Goal: Subscribe to service/newsletter

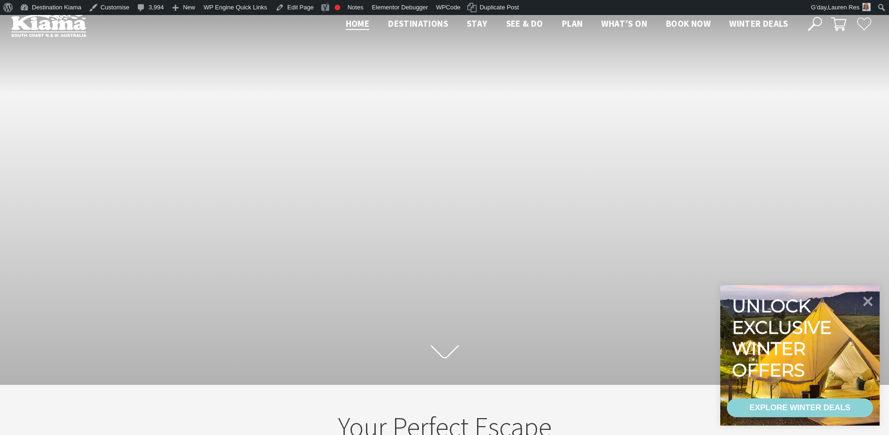
scroll to position [15, 896]
click at [815, 27] on icon at bounding box center [815, 24] width 14 height 14
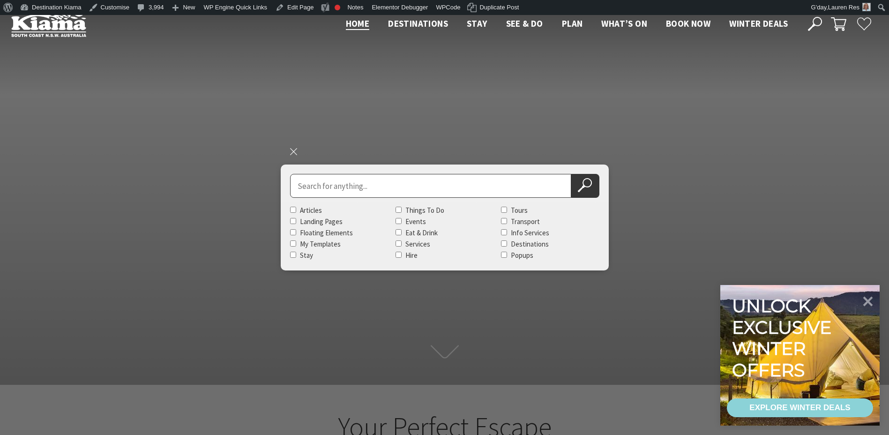
scroll to position [163, 896]
click at [353, 189] on input "Search for" at bounding box center [430, 186] width 281 height 24
click at [346, 178] on input "Search for" at bounding box center [430, 186] width 281 height 24
click at [571, 174] on button "Search Now" at bounding box center [585, 186] width 28 height 24
type input "coastal escape"
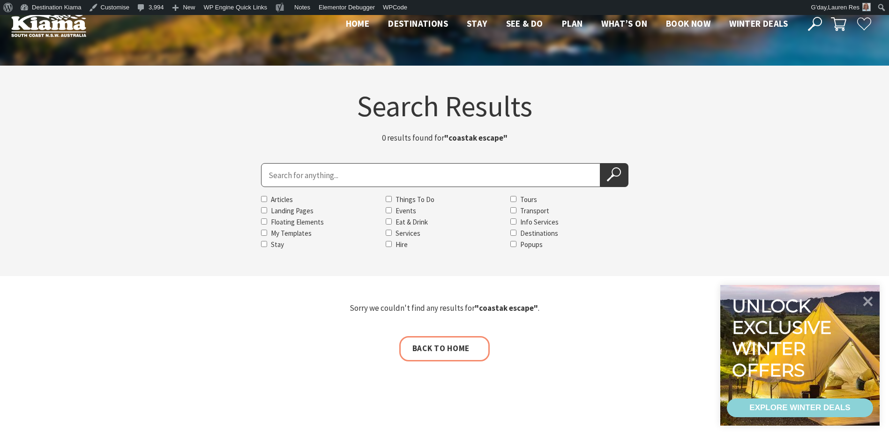
click at [332, 172] on input "Search for" at bounding box center [430, 175] width 339 height 24
type input "coastal escape"
click at [600, 163] on button "Search Now" at bounding box center [614, 175] width 28 height 24
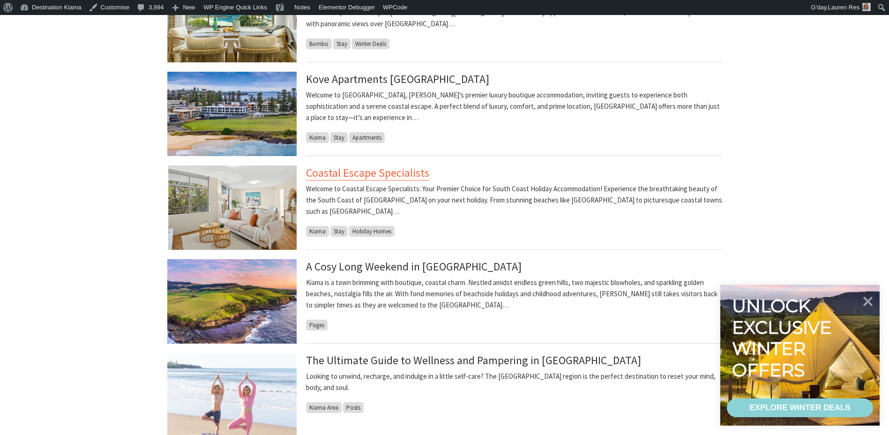
scroll to position [609, 0]
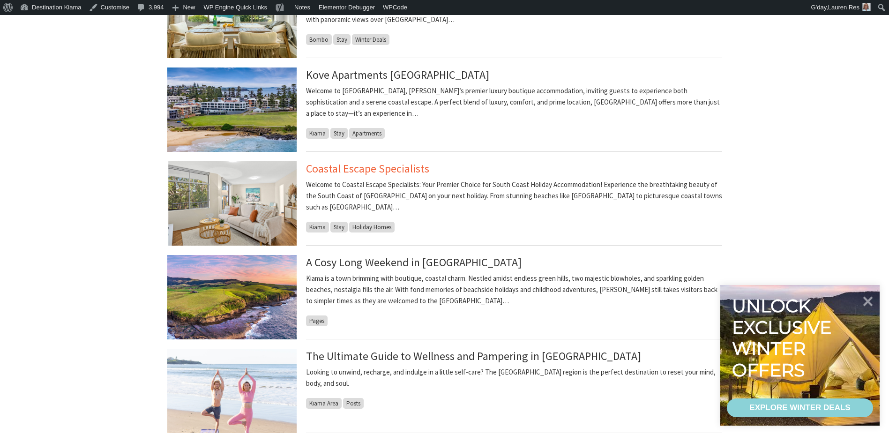
click at [338, 168] on link "Coastal Escape Specialists" at bounding box center [367, 168] width 123 height 15
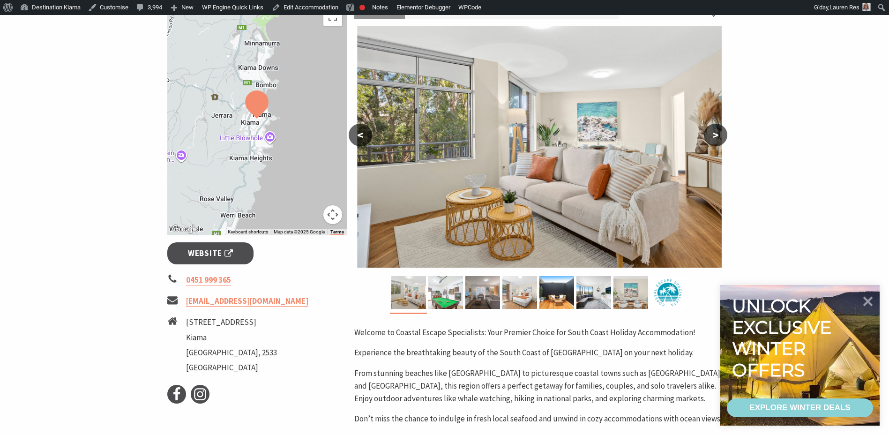
scroll to position [141, 0]
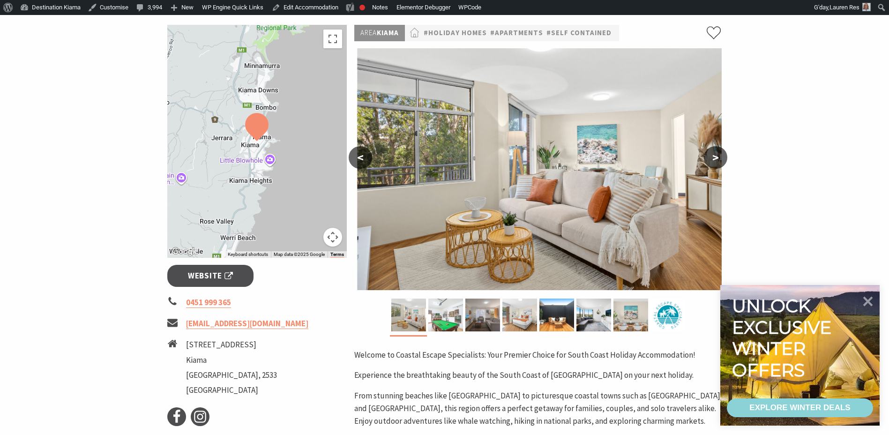
click at [724, 155] on button ">" at bounding box center [715, 157] width 23 height 22
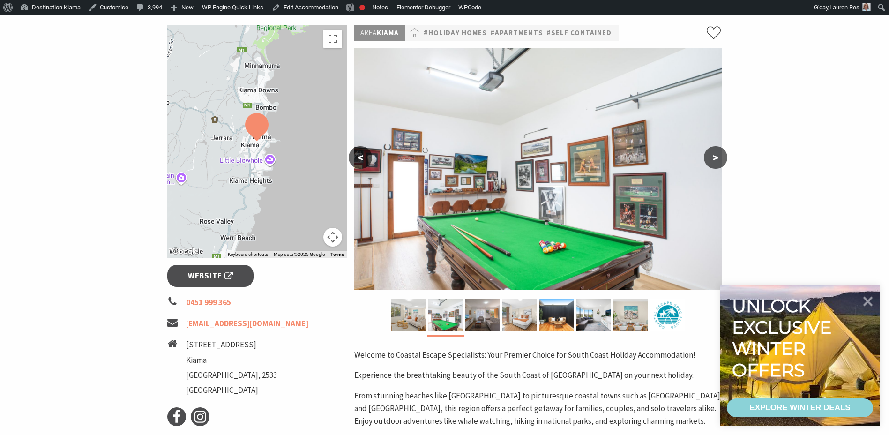
click at [724, 155] on button ">" at bounding box center [715, 157] width 23 height 22
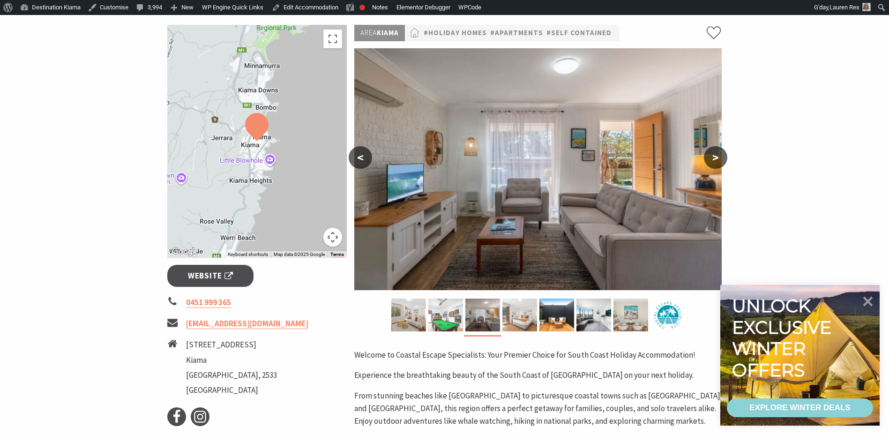
click at [724, 165] on button ">" at bounding box center [715, 157] width 23 height 22
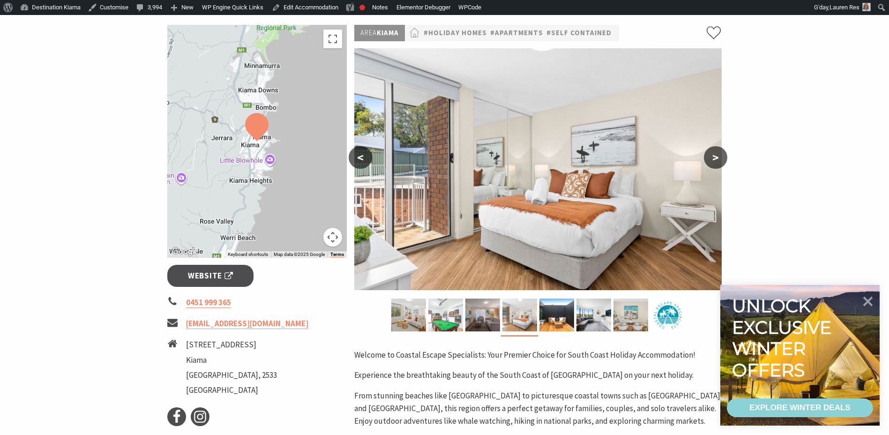
click at [716, 162] on button ">" at bounding box center [715, 157] width 23 height 22
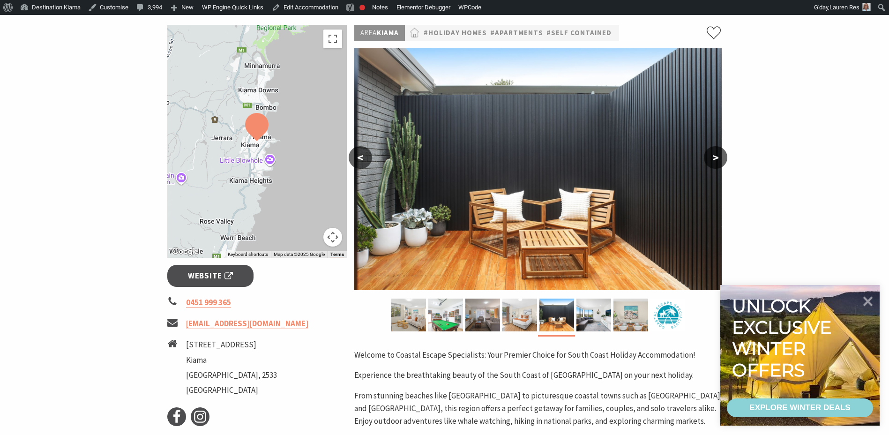
click at [716, 162] on button ">" at bounding box center [715, 157] width 23 height 22
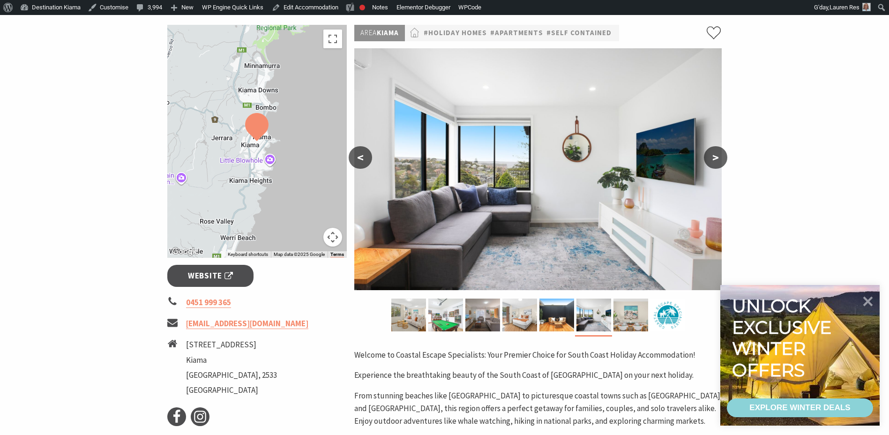
drag, startPoint x: 362, startPoint y: 157, endPoint x: 446, endPoint y: 157, distance: 83.9
click at [364, 157] on button "<" at bounding box center [360, 157] width 23 height 22
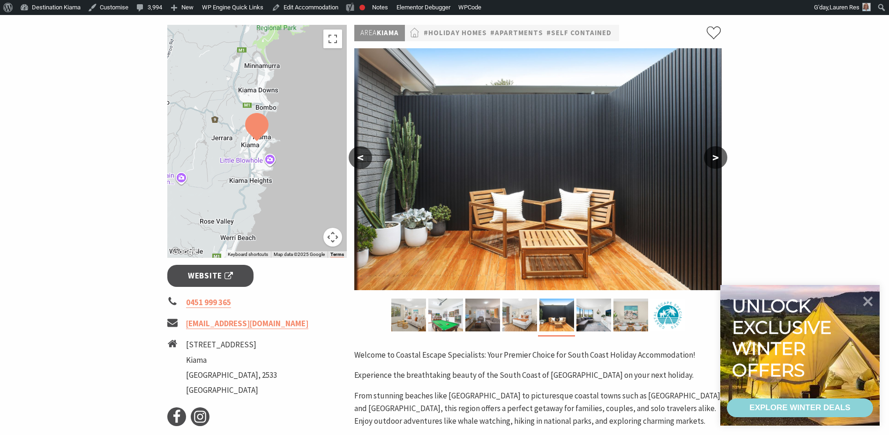
click at [717, 160] on button ">" at bounding box center [715, 157] width 23 height 22
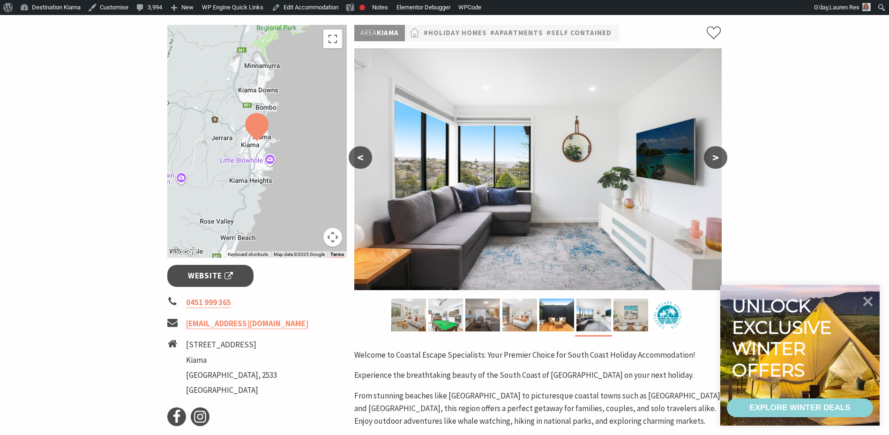
click at [717, 160] on button ">" at bounding box center [715, 157] width 23 height 22
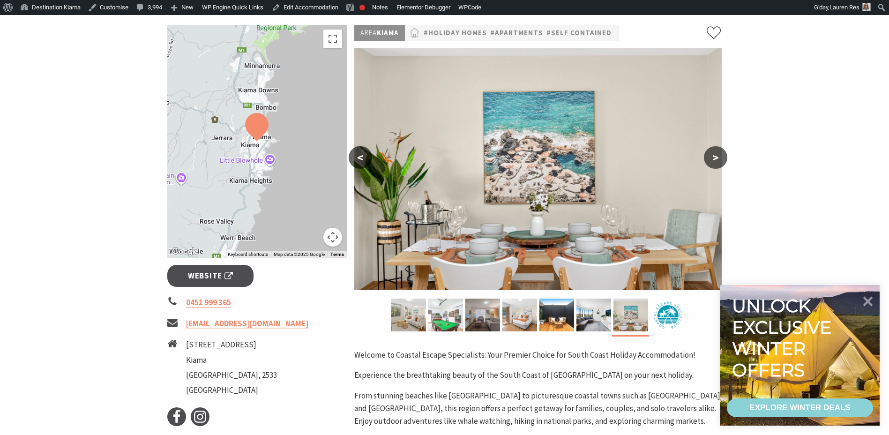
click at [717, 160] on button ">" at bounding box center [715, 157] width 23 height 22
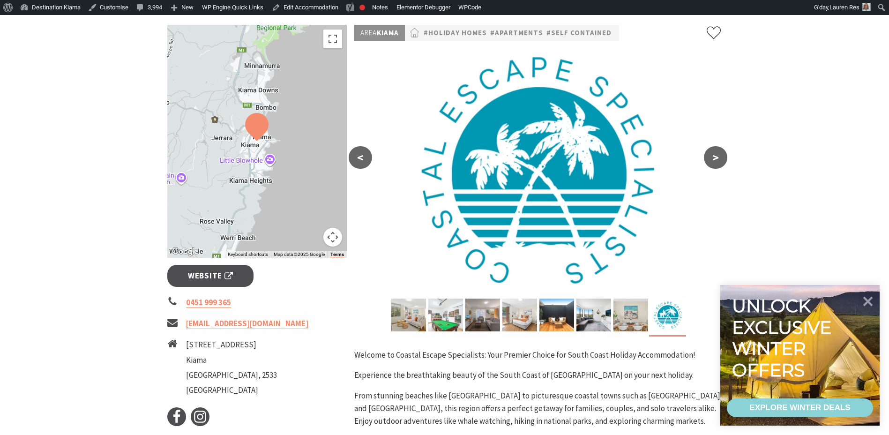
click at [717, 160] on button ">" at bounding box center [715, 157] width 23 height 22
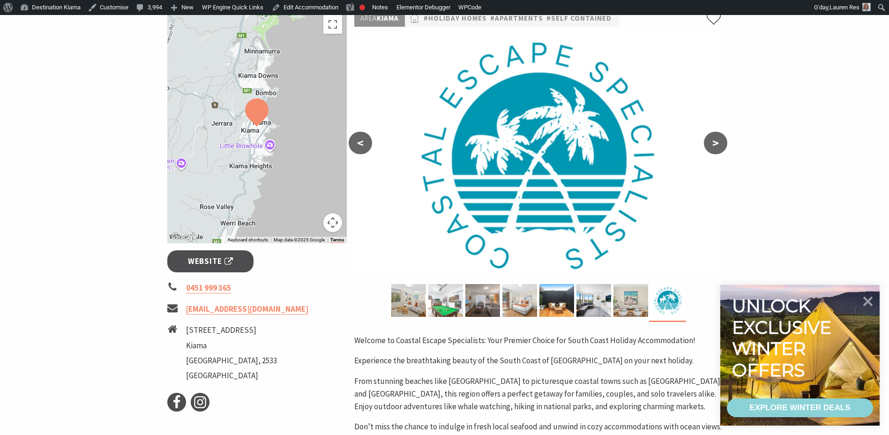
scroll to position [234, 0]
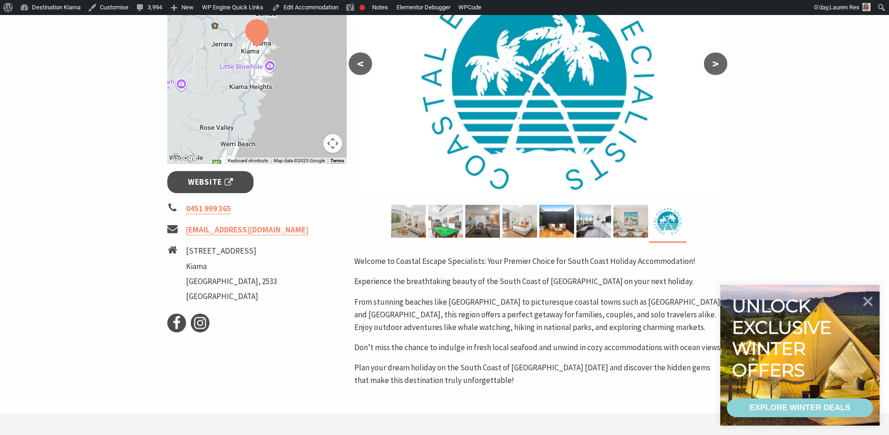
drag, startPoint x: 185, startPoint y: 254, endPoint x: 245, endPoint y: 252, distance: 60.0
click at [245, 252] on li "25A Noorinan Street Kiama New South Wales, 2533 Australia" at bounding box center [257, 275] width 180 height 60
click at [243, 252] on li "25A Noorinan Street" at bounding box center [231, 251] width 91 height 13
click at [322, 9] on link "Edit Accommodation" at bounding box center [305, 7] width 74 height 15
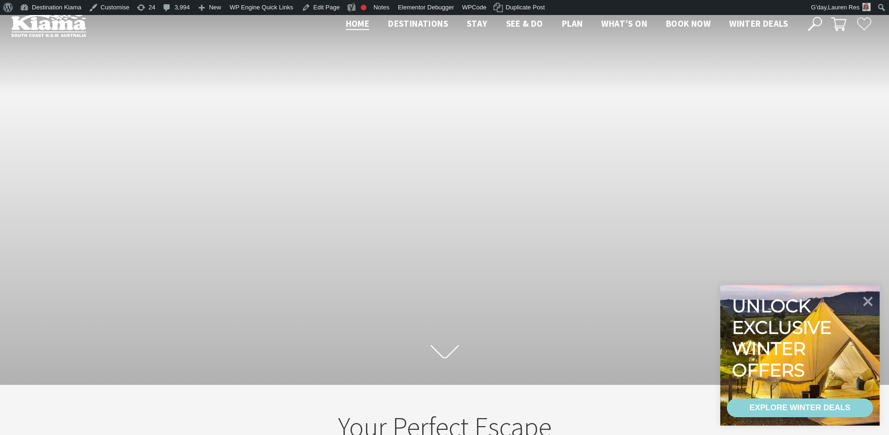
scroll to position [163, 896]
click at [813, 23] on icon at bounding box center [815, 24] width 14 height 14
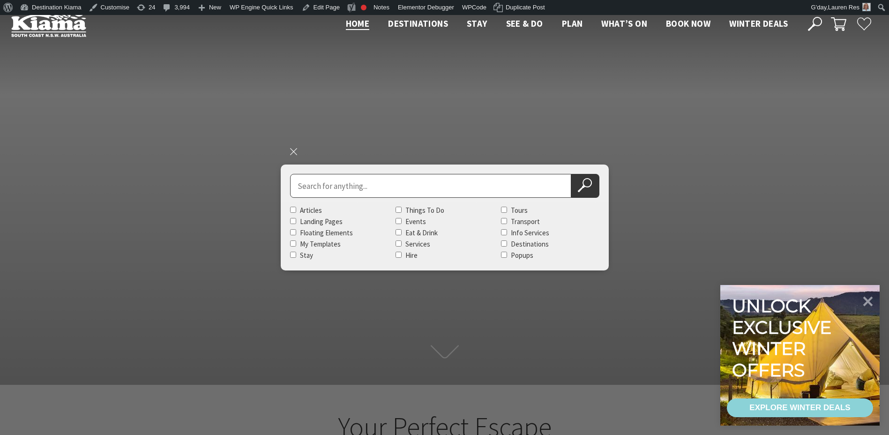
click at [468, 178] on input "Search for" at bounding box center [430, 186] width 281 height 24
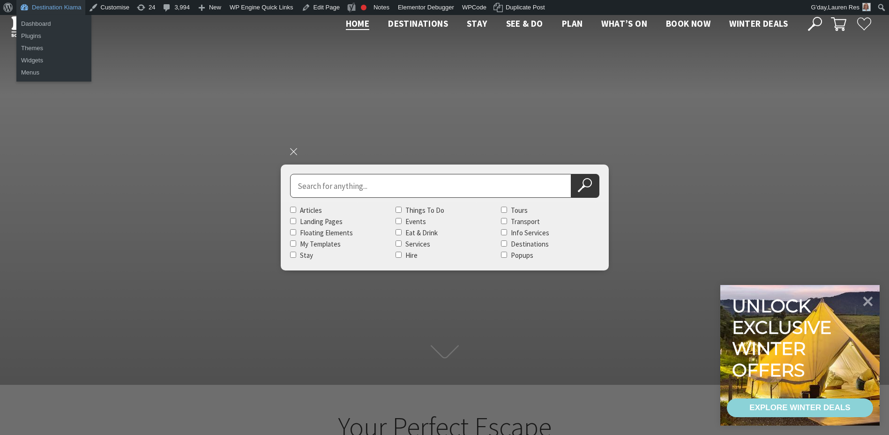
click at [51, 8] on li "Destination Kiama Dashboard Plugins Themes Widgets Menus" at bounding box center [50, 7] width 69 height 15
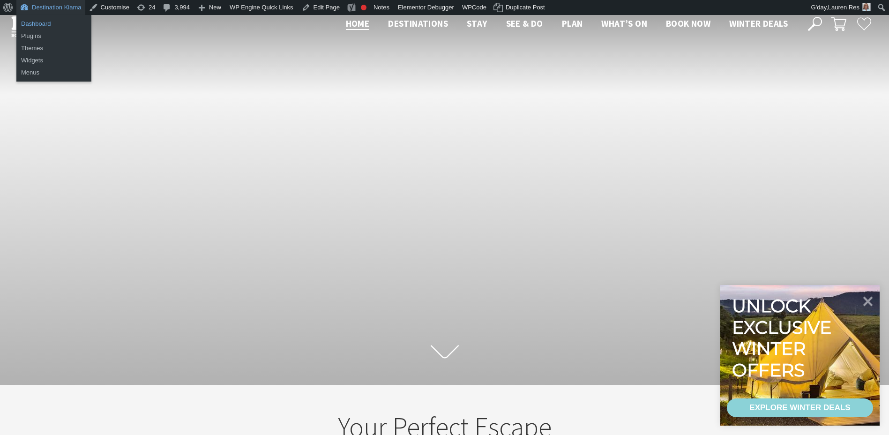
click at [34, 22] on link "Dashboard" at bounding box center [53, 24] width 75 height 12
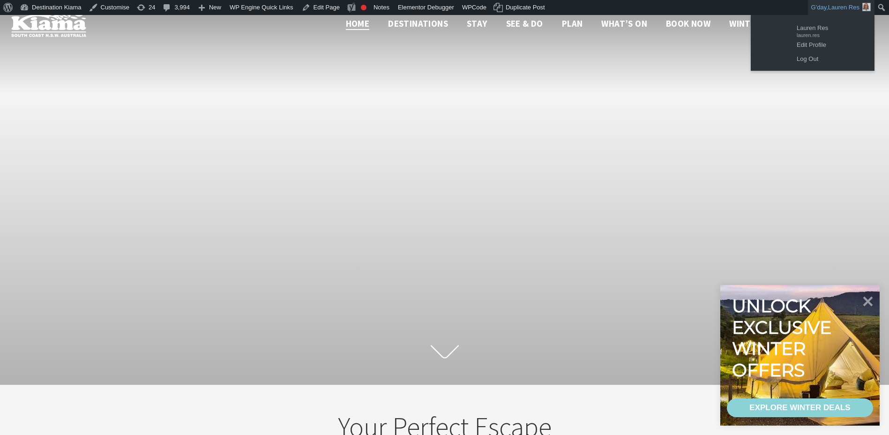
scroll to position [163, 896]
click at [823, 18] on ul "Lauren Res lauren.res Edit Profile Log Out" at bounding box center [813, 43] width 124 height 56
drag, startPoint x: 663, startPoint y: 82, endPoint x: 763, endPoint y: 49, distance: 105.7
click at [665, 80] on div "Scroll to first section" at bounding box center [444, 200] width 889 height 370
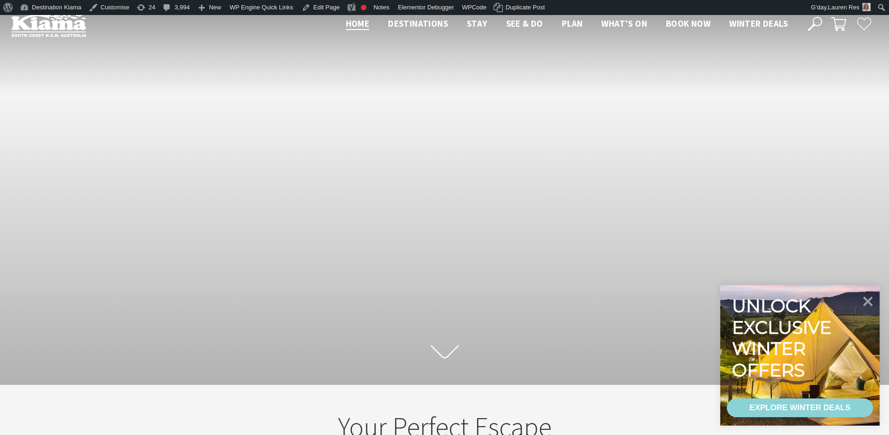
click at [809, 26] on icon at bounding box center [815, 24] width 14 height 14
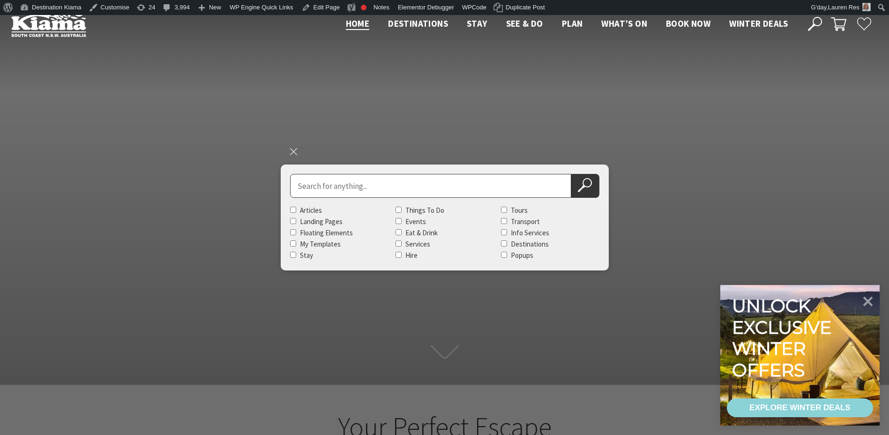
click at [373, 181] on input "Search for" at bounding box center [430, 186] width 281 height 24
type input "dining guide"
click at [571, 174] on button "Search Now" at bounding box center [585, 186] width 28 height 24
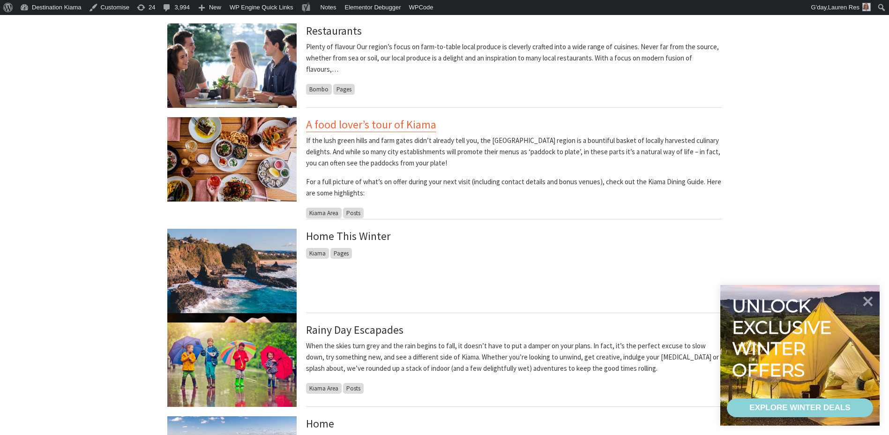
scroll to position [234, 0]
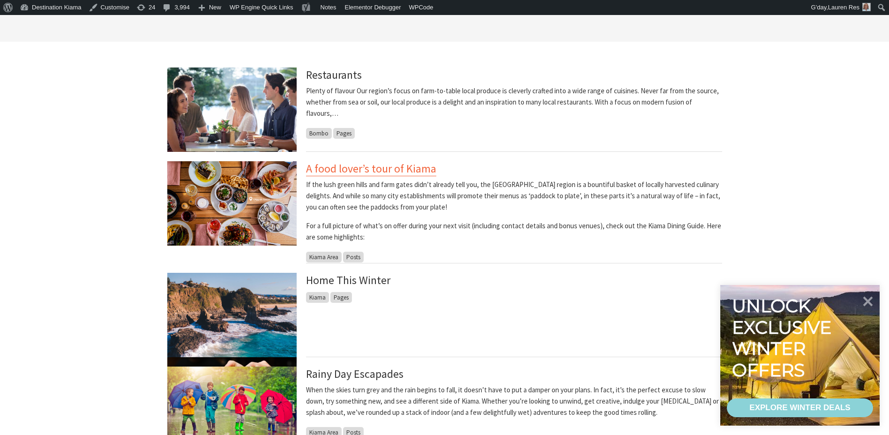
click at [330, 171] on link "A food lover’s tour of Kiama" at bounding box center [371, 168] width 130 height 15
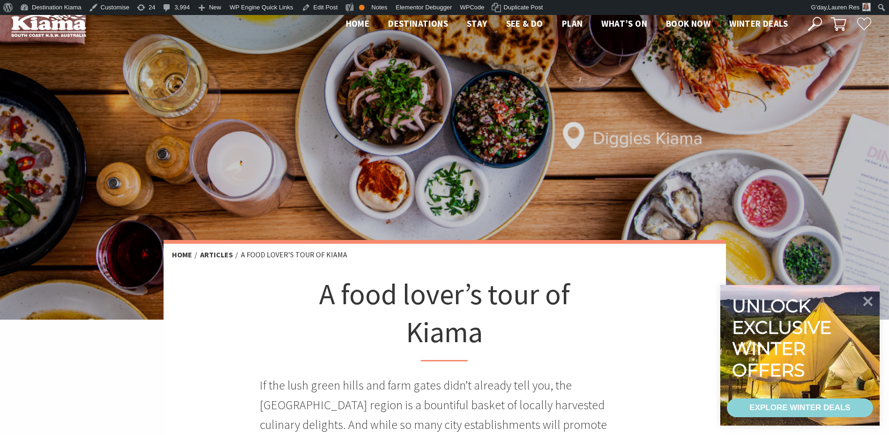
click at [818, 24] on icon at bounding box center [815, 24] width 14 height 14
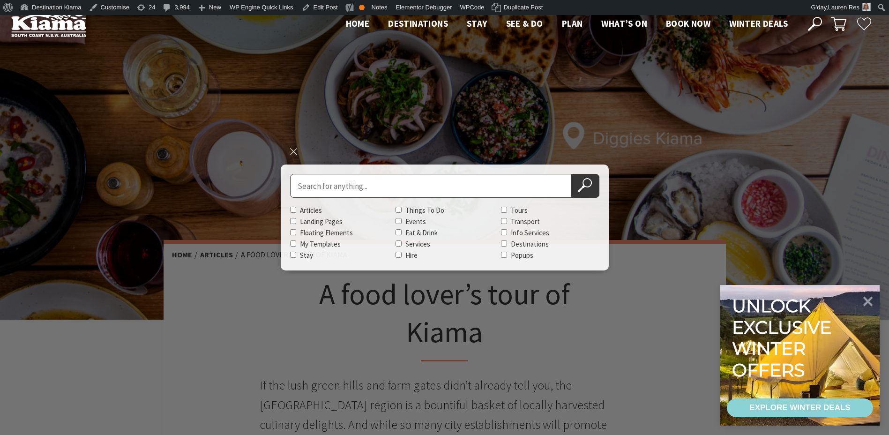
click at [466, 193] on input "Search for" at bounding box center [430, 186] width 281 height 24
type input "visitor guide"
click at [571, 174] on button "Search Now" at bounding box center [585, 186] width 28 height 24
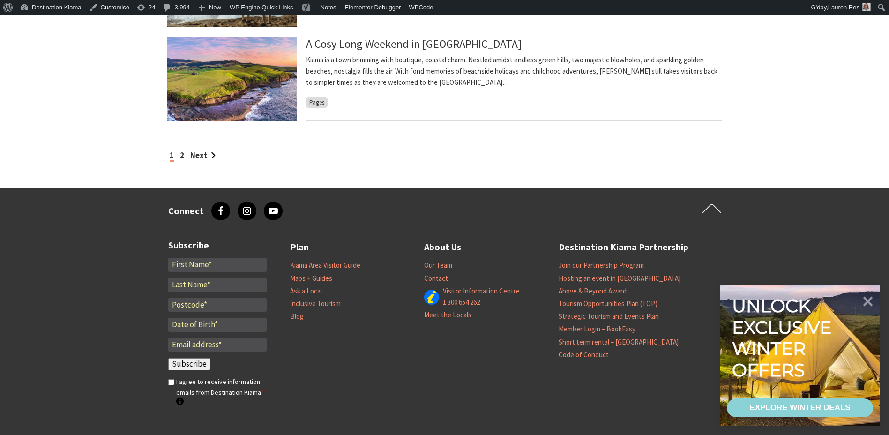
scroll to position [1004, 0]
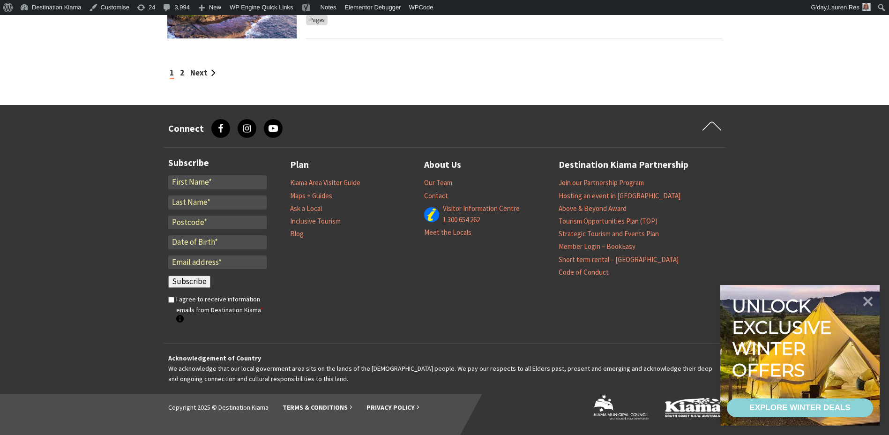
click at [207, 182] on input "*" at bounding box center [217, 182] width 98 height 14
type input "Lauren"
type input "Res"
type input "2533"
type input "lauren.res@kiama.nsw.gov.au"
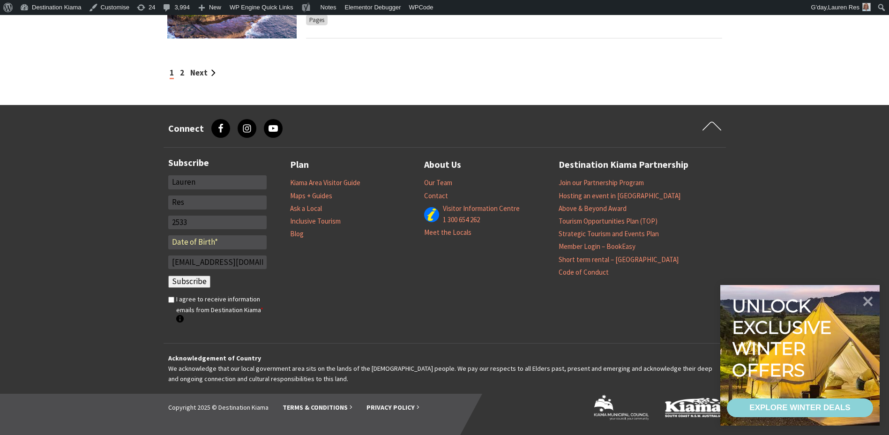
drag, startPoint x: 223, startPoint y: 179, endPoint x: 152, endPoint y: 199, distance: 74.0
click at [152, 200] on footer "Connect facebook, Facebook instagram, Instagram youtube, YouTube Scroll to firs…" at bounding box center [444, 270] width 889 height 330
type input "Kylie Henry"
type input "H"
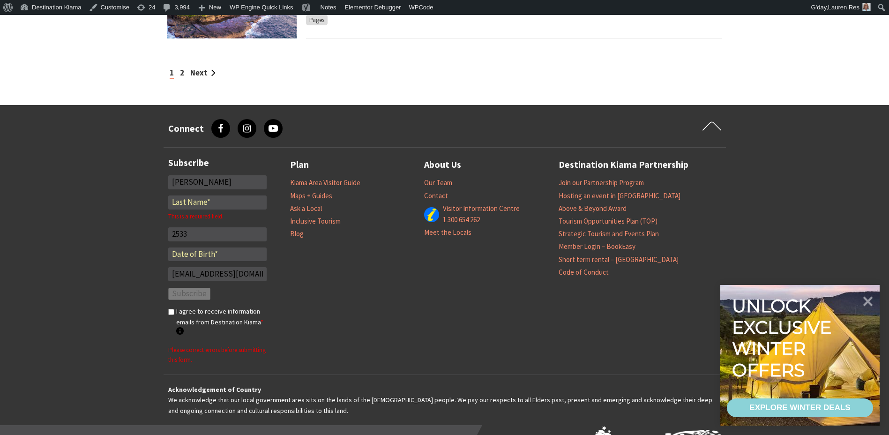
drag, startPoint x: 213, startPoint y: 176, endPoint x: 149, endPoint y: 198, distance: 67.3
click at [149, 198] on footer "Connect facebook, Facebook instagram, Instagram youtube, YouTube Scroll to firs…" at bounding box center [444, 285] width 889 height 361
type input "Jackie"
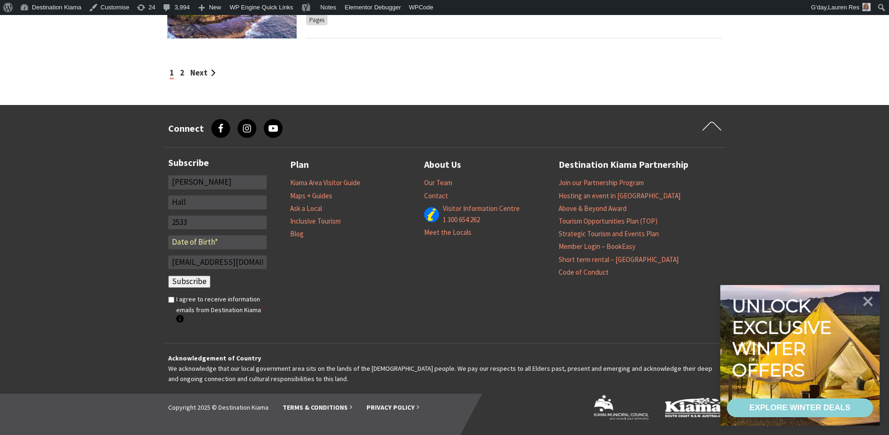
type input "Hall"
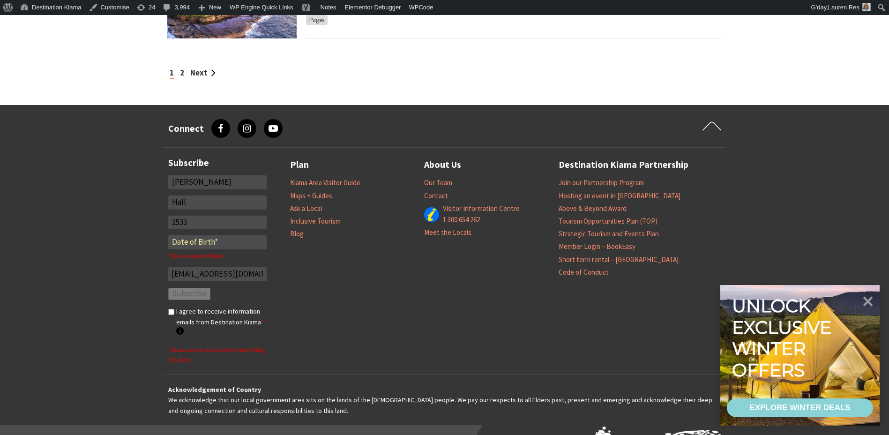
scroll to position [0, 0]
click at [206, 245] on input "text" at bounding box center [217, 242] width 98 height 14
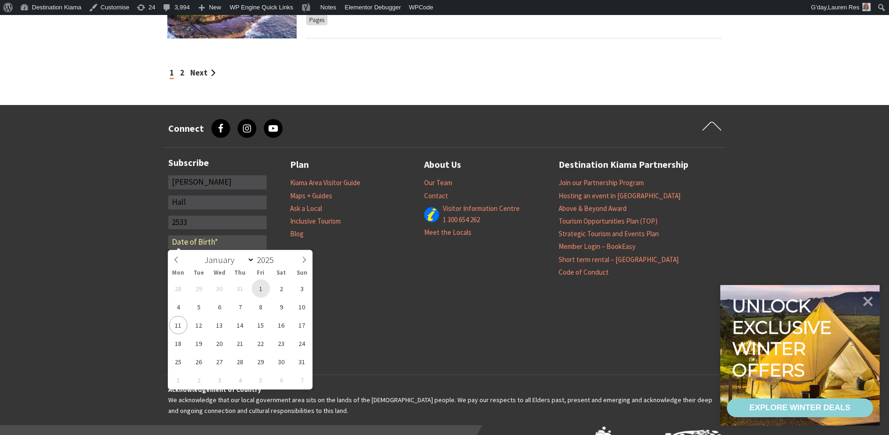
click at [257, 295] on span "1" at bounding box center [261, 288] width 18 height 18
type input "01/08/2025"
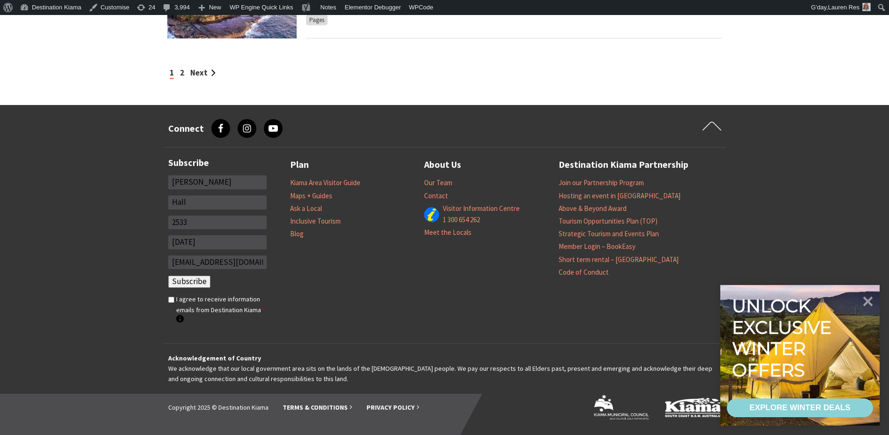
click at [211, 240] on input "01/08/2025" at bounding box center [217, 242] width 98 height 14
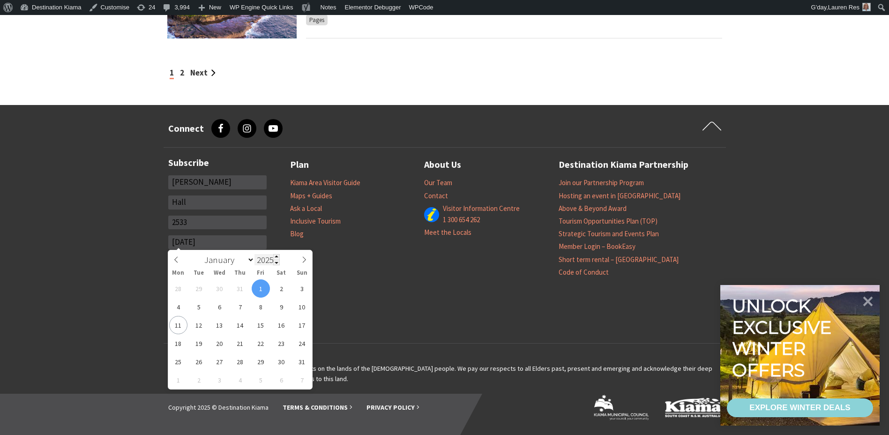
click at [268, 254] on input "2025" at bounding box center [266, 259] width 25 height 11
click at [276, 257] on span at bounding box center [276, 257] width 7 height 6
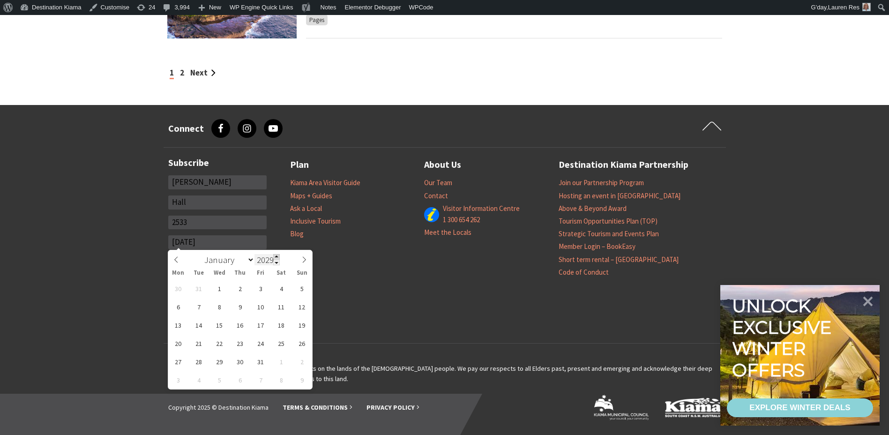
click at [276, 257] on span at bounding box center [276, 257] width 7 height 6
click at [278, 266] on div "January February March April May June July August September October November De…" at bounding box center [240, 258] width 108 height 16
click at [275, 261] on span at bounding box center [276, 263] width 7 height 6
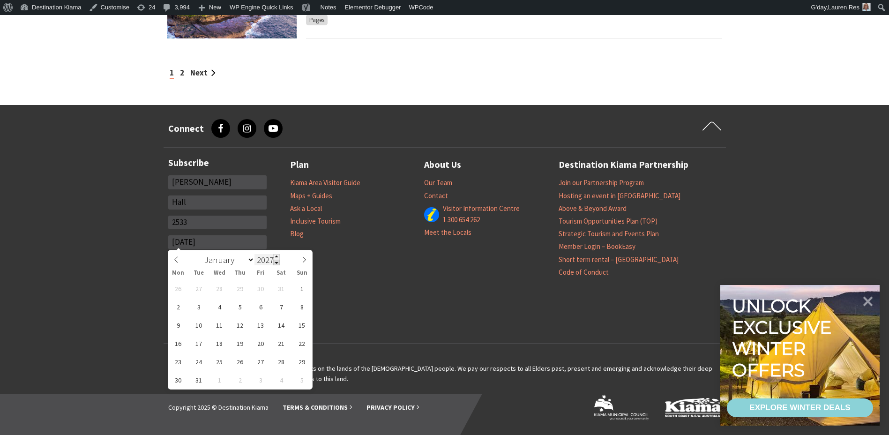
click at [275, 261] on span at bounding box center [276, 263] width 7 height 6
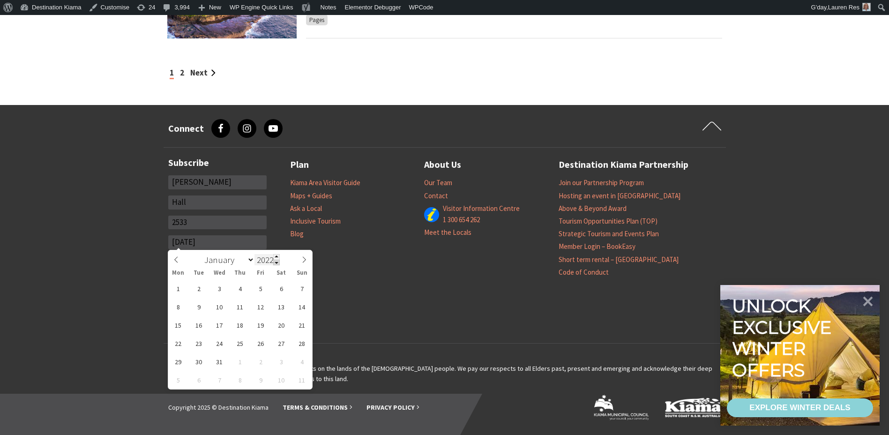
click at [275, 261] on span at bounding box center [276, 263] width 7 height 6
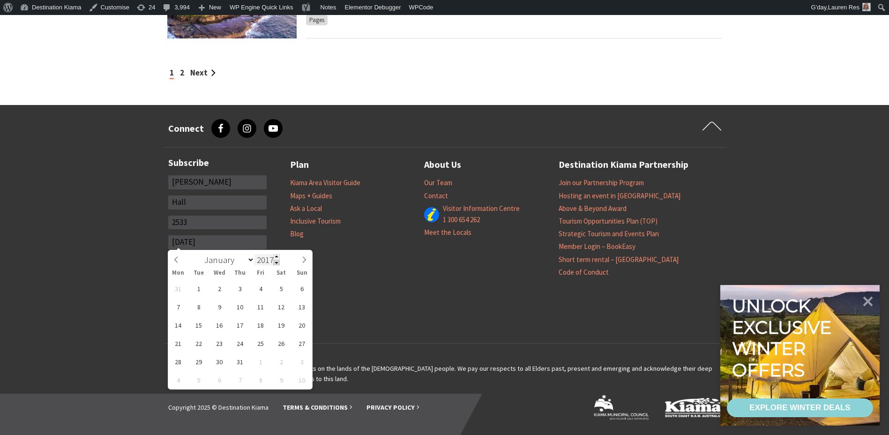
click at [275, 261] on span at bounding box center [276, 263] width 7 height 6
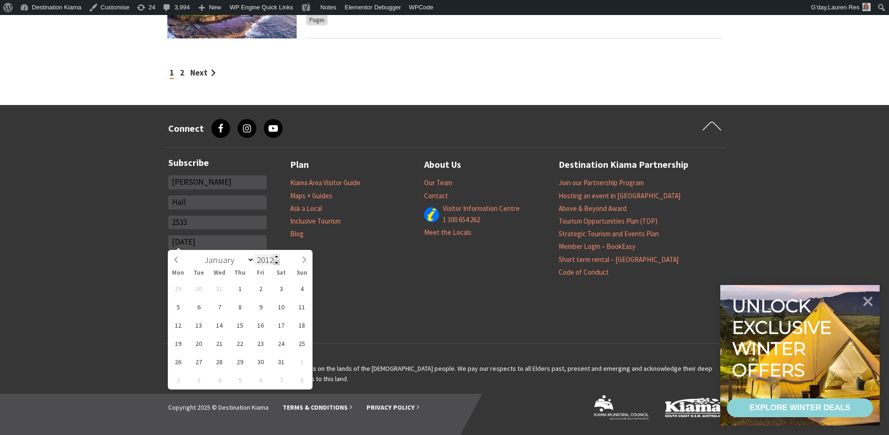
click at [275, 261] on span at bounding box center [276, 263] width 7 height 6
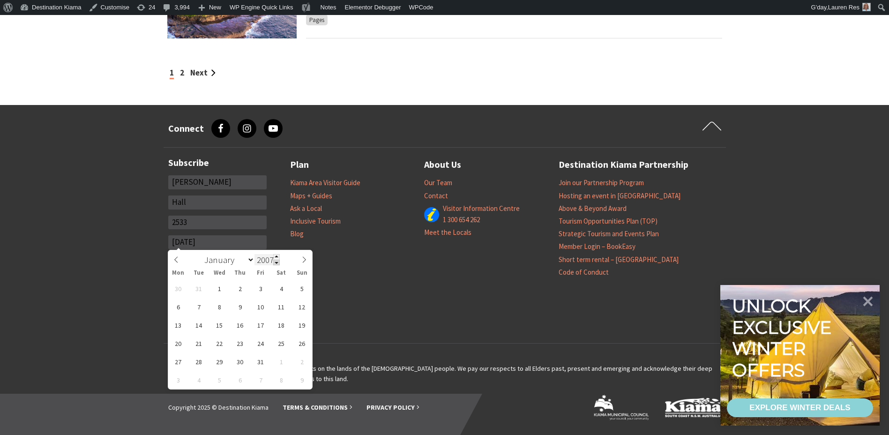
click at [275, 261] on span at bounding box center [276, 263] width 7 height 6
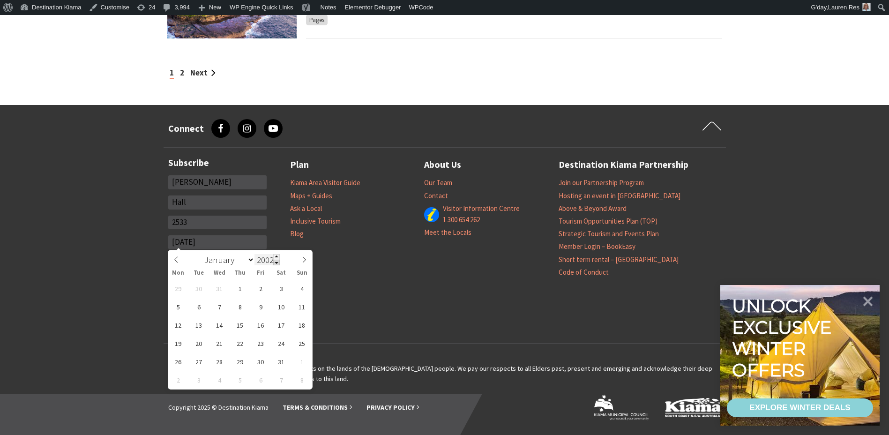
click at [275, 261] on span at bounding box center [276, 263] width 7 height 6
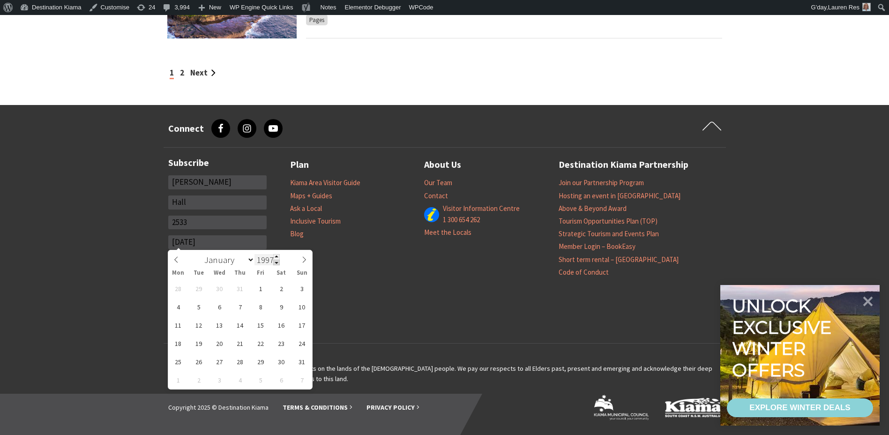
click at [275, 261] on span at bounding box center [276, 263] width 7 height 6
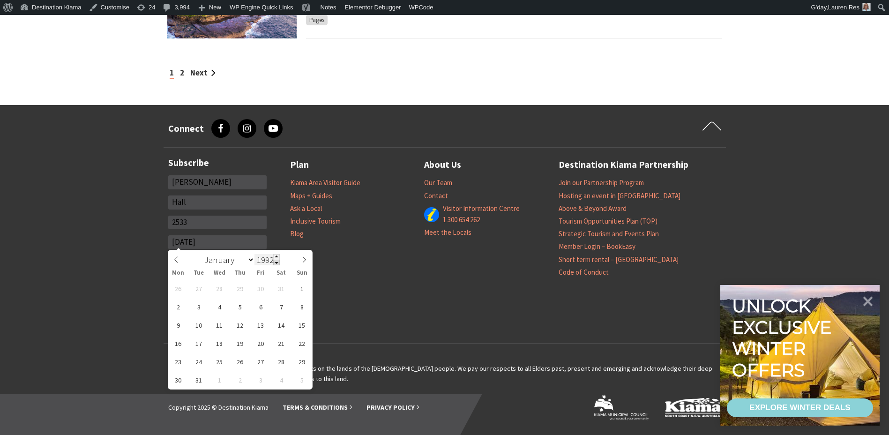
click at [275, 261] on span at bounding box center [276, 263] width 7 height 6
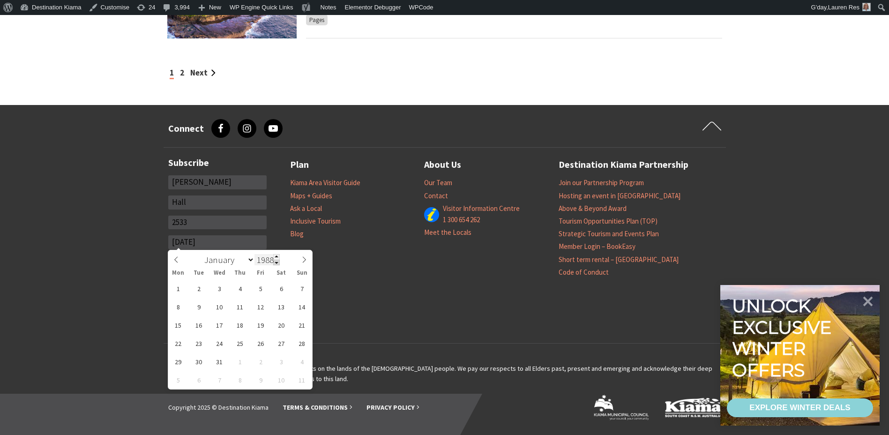
type input "1987"
drag, startPoint x: 271, startPoint y: 275, endPoint x: 264, endPoint y: 316, distance: 41.8
click at [265, 316] on div "27 28 29 30 31 1 2 3 4 5 6 7 8 9 10 11 12 13 14 15 16 17 18 19 20 21 22 23 24 2…" at bounding box center [240, 334] width 144 height 110
click at [261, 324] on span "14" at bounding box center [261, 325] width 18 height 18
type input "14/08/1987"
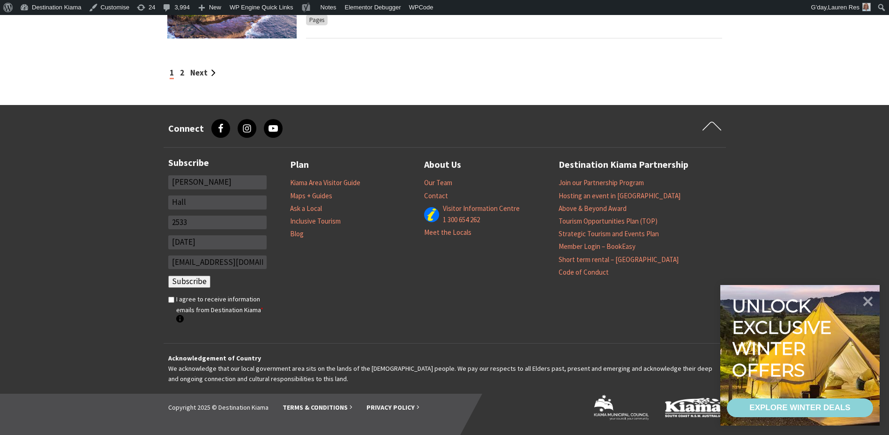
drag, startPoint x: 189, startPoint y: 269, endPoint x: 182, endPoint y: 266, distance: 7.8
click at [189, 269] on input "lauren.res@kiama.nsw.gov.au" at bounding box center [217, 262] width 98 height 14
drag, startPoint x: 169, startPoint y: 261, endPoint x: 356, endPoint y: 253, distance: 186.7
click at [352, 254] on div "Subscribe Fields marked with an * are required * Jackie * Hall * 2533 * 14/08/1…" at bounding box center [445, 245] width 562 height 195
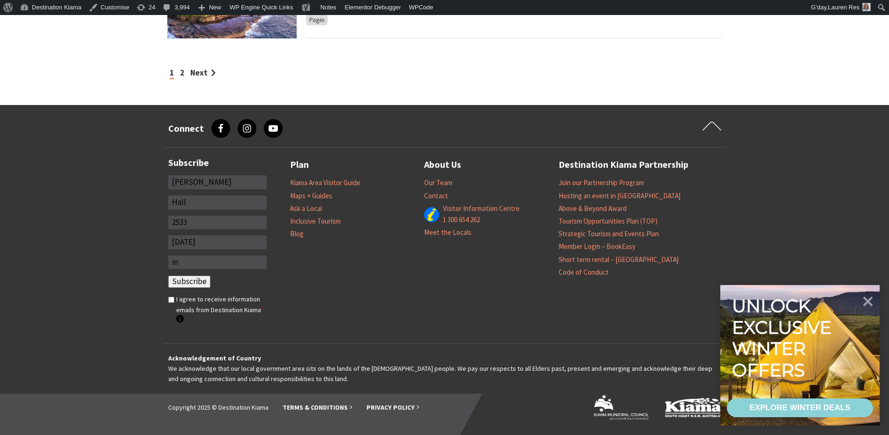
scroll to position [0, 0]
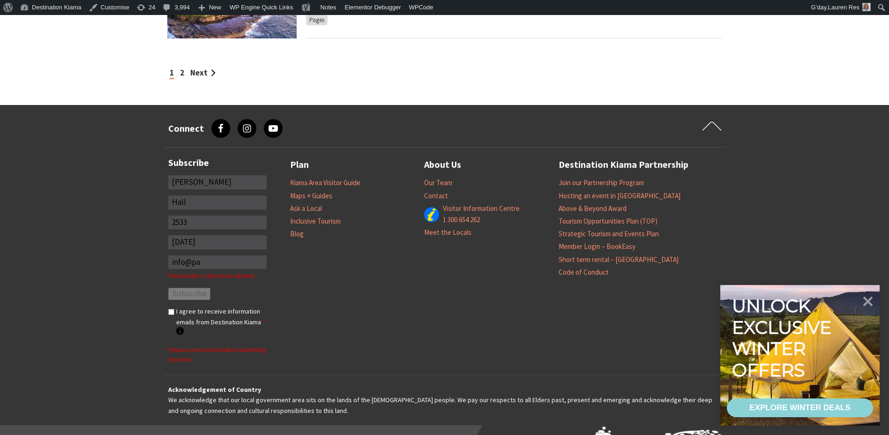
type input "info@pa"
drag, startPoint x: 208, startPoint y: 264, endPoint x: 179, endPoint y: 263, distance: 28.6
click at [148, 269] on footer "Connect facebook, Facebook instagram, Instagram youtube, YouTube Scroll to firs…" at bounding box center [444, 285] width 889 height 361
paste input "info@thepavilionkiama.com.au"
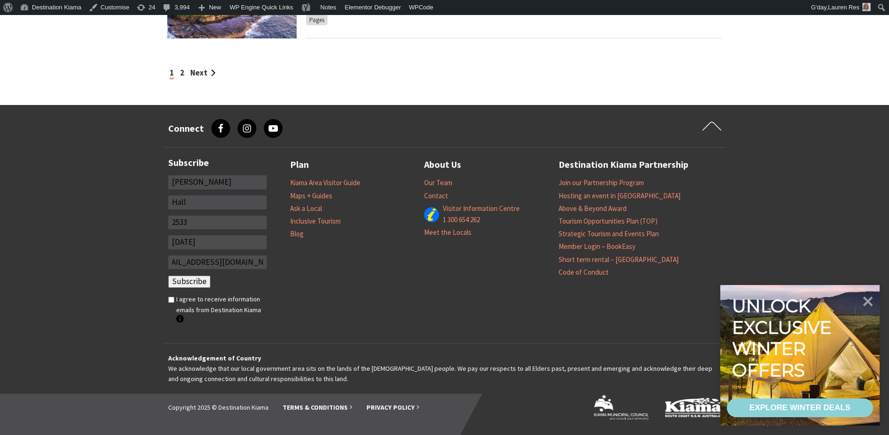
type input "info@thepavilionkiama.com.au"
click at [438, 287] on div "Plan Kiama Area Visitor Guide Maps + Guides Ask a Local Inclusive Tourism Blog …" at bounding box center [491, 245] width 403 height 176
click at [170, 300] on input "I agree to receive information emails from Destination Kiama * Destination Kiam…" at bounding box center [171, 300] width 6 height 6
checkbox input "true"
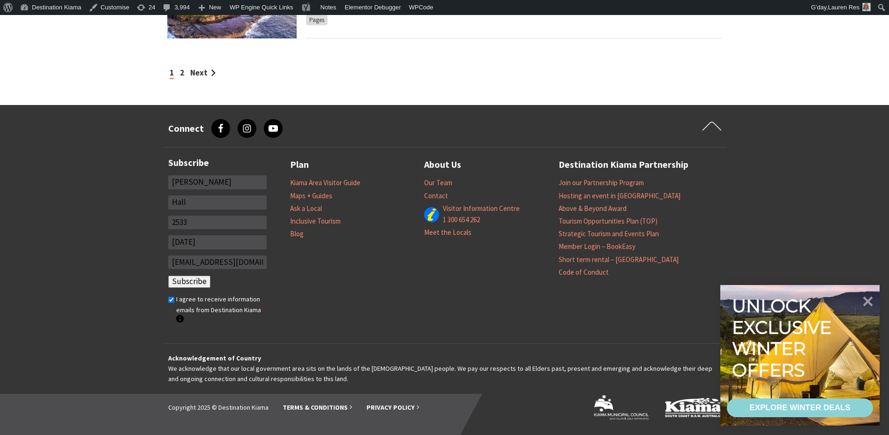
click at [187, 278] on input "Subscribe" at bounding box center [189, 282] width 42 height 12
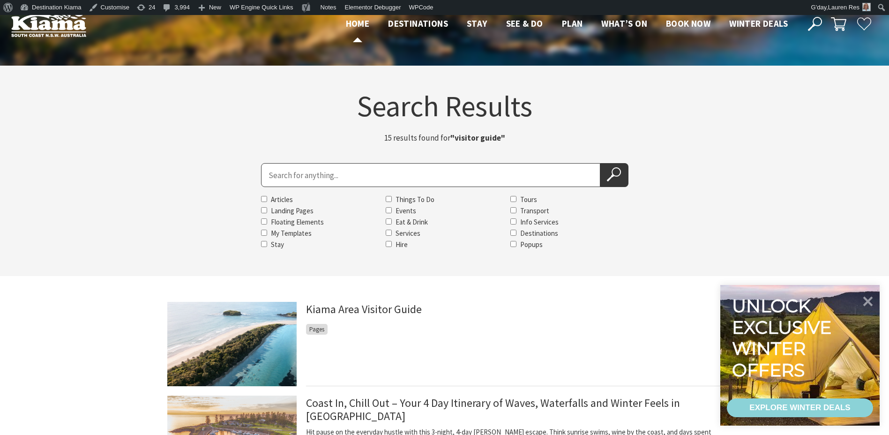
drag, startPoint x: 343, startPoint y: 29, endPoint x: 348, endPoint y: 25, distance: 6.3
click at [346, 29] on span "Home" at bounding box center [358, 23] width 24 height 11
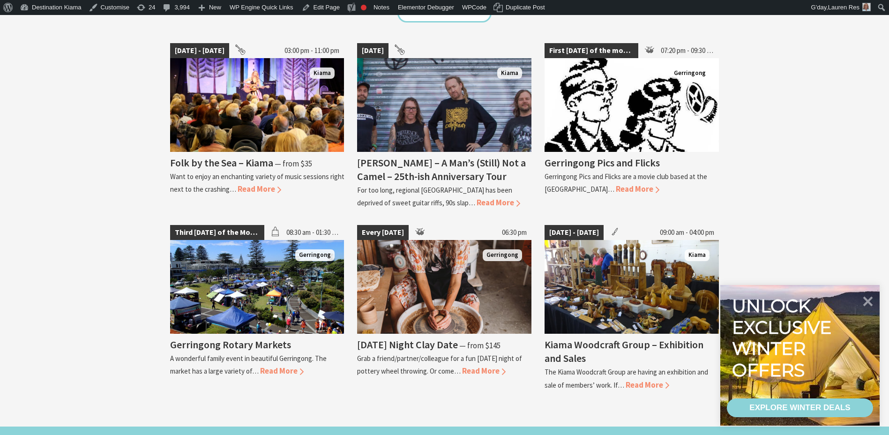
scroll to position [1219, 0]
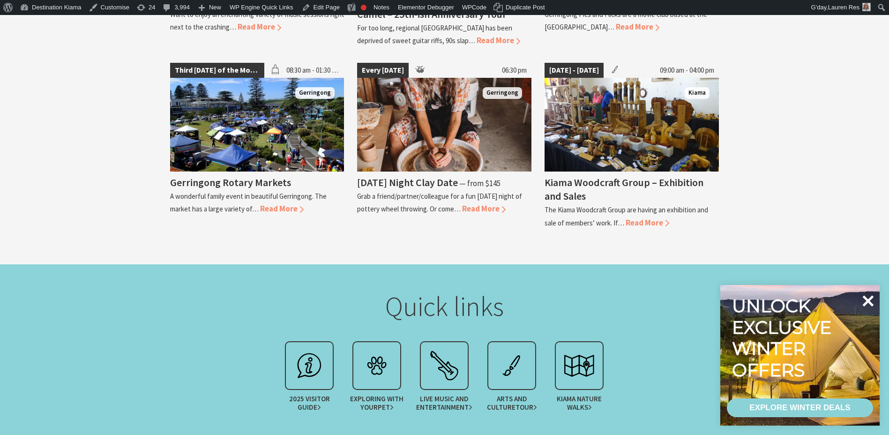
click at [869, 304] on icon at bounding box center [868, 301] width 22 height 22
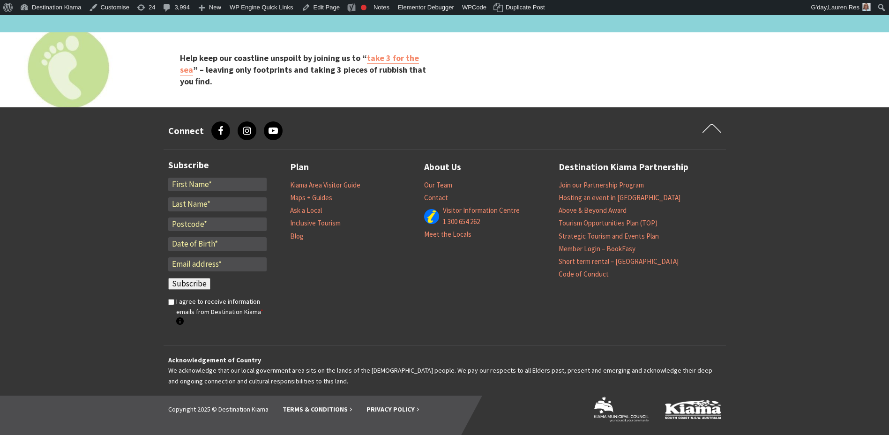
scroll to position [3141, 0]
